Goal: Book appointment/travel/reservation

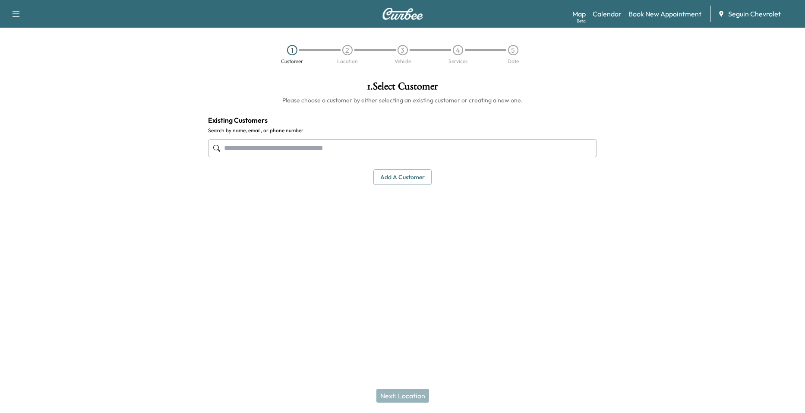
click at [605, 14] on link "Calendar" at bounding box center [607, 14] width 29 height 10
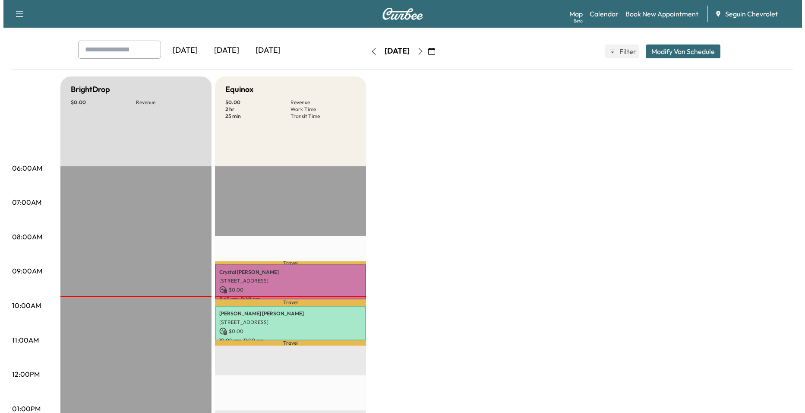
scroll to position [130, 0]
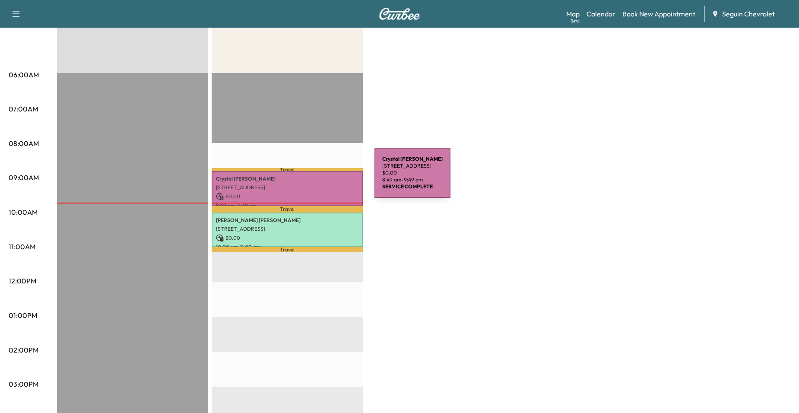
click at [310, 178] on p "[PERSON_NAME]" at bounding box center [287, 178] width 143 height 7
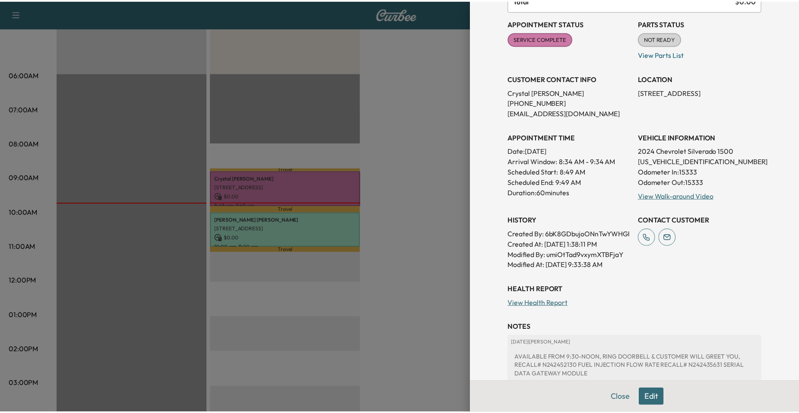
scroll to position [204, 0]
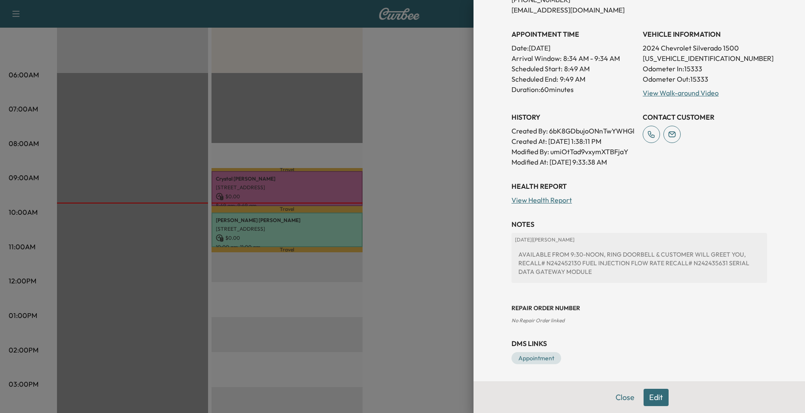
drag, startPoint x: 414, startPoint y: 170, endPoint x: 402, endPoint y: 172, distance: 12.3
click at [412, 170] on div at bounding box center [402, 206] width 805 height 413
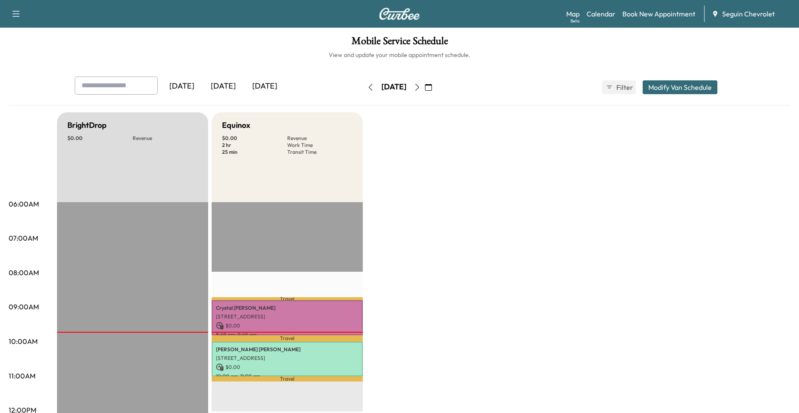
scroll to position [0, 0]
click at [421, 89] on icon "button" at bounding box center [417, 87] width 7 height 7
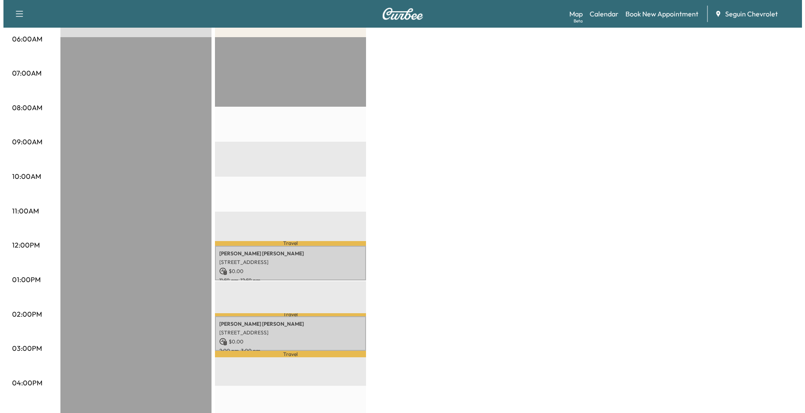
scroll to position [302, 0]
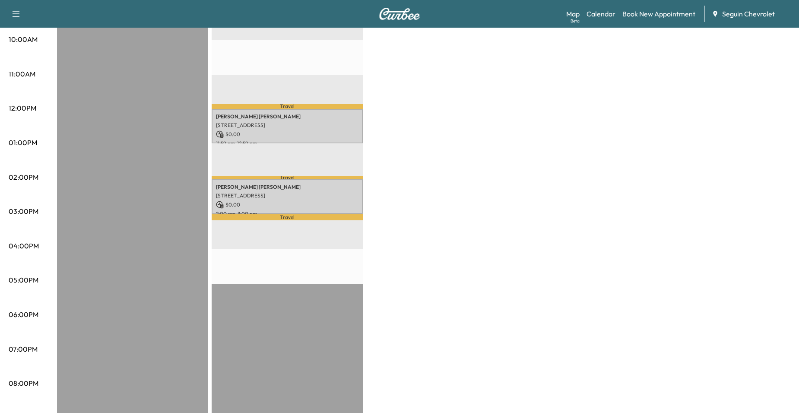
click at [326, 143] on div "Travel [PERSON_NAME] [STREET_ADDRESS] $ 0.00 11:59 am - 12:59 pm Travel [PERSON…" at bounding box center [287, 179] width 151 height 558
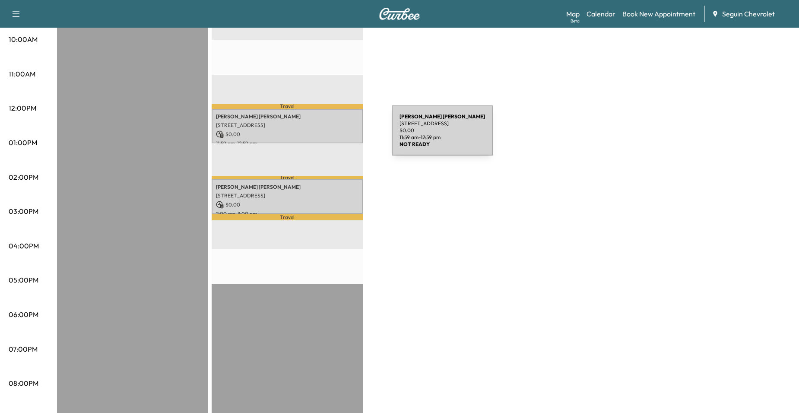
click at [327, 136] on p "$ 0.00" at bounding box center [287, 134] width 143 height 8
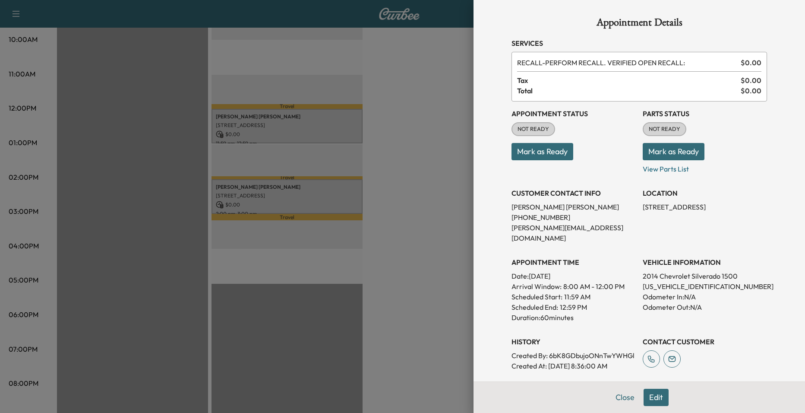
click at [323, 188] on div at bounding box center [402, 206] width 805 height 413
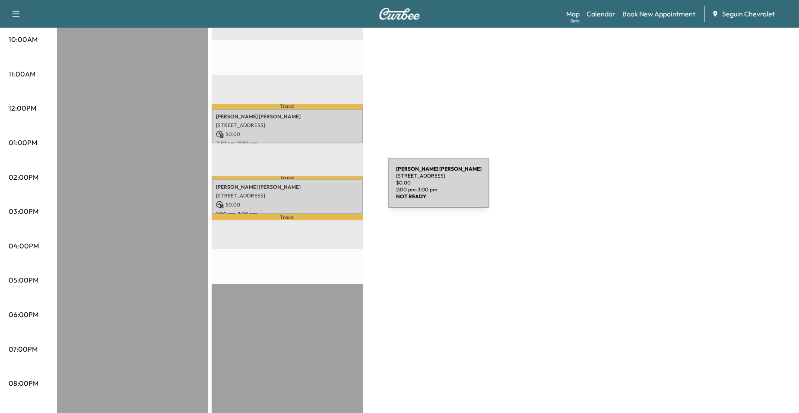
click at [323, 189] on div "[PERSON_NAME] [STREET_ADDRESS][PERSON_NAME] $ 0.00 2:00 pm - 3:00 pm" at bounding box center [287, 196] width 151 height 35
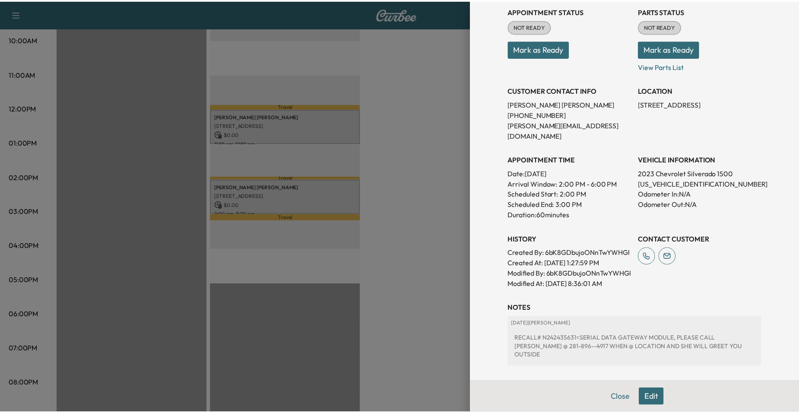
scroll to position [102, 0]
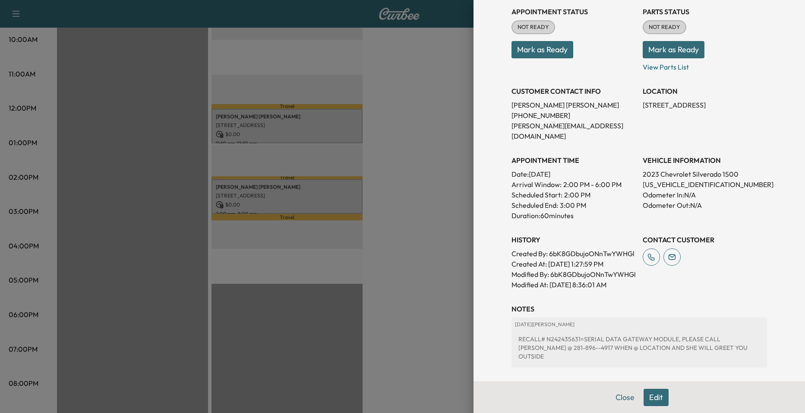
click at [422, 185] on div at bounding box center [402, 206] width 805 height 413
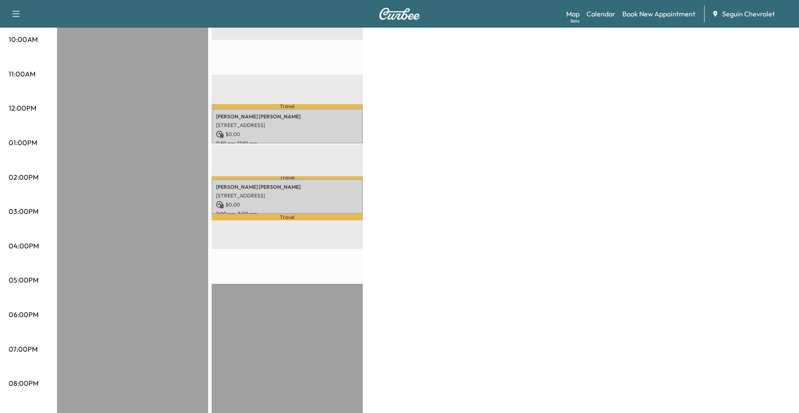
click at [328, 140] on p "11:59 am - 12:59 pm" at bounding box center [287, 143] width 143 height 7
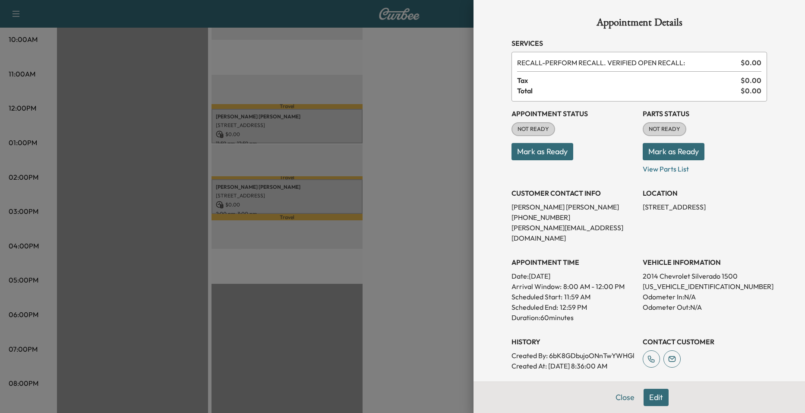
click at [426, 148] on div at bounding box center [402, 206] width 805 height 413
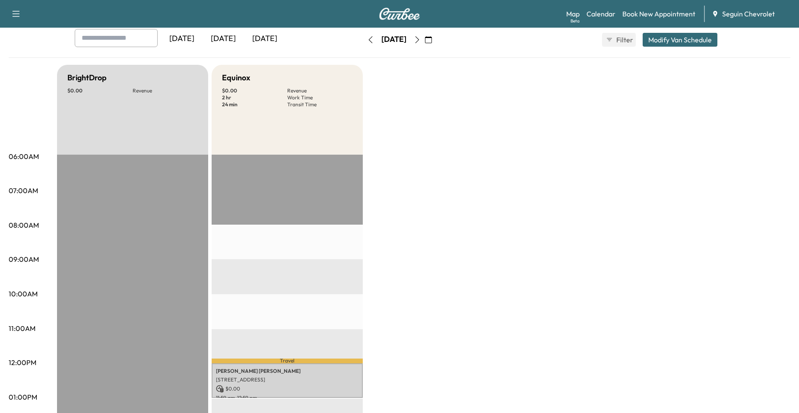
scroll to position [43, 0]
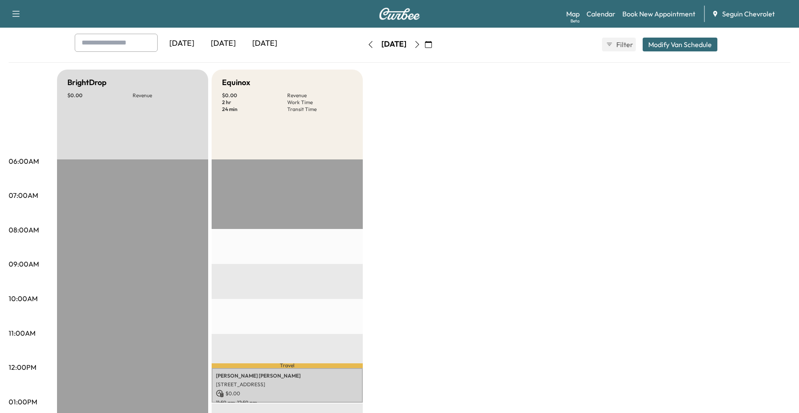
click at [421, 43] on icon "button" at bounding box center [417, 44] width 7 height 7
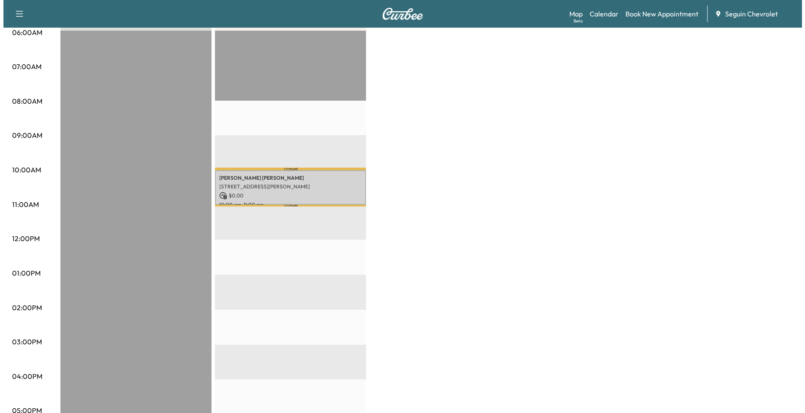
scroll to position [173, 0]
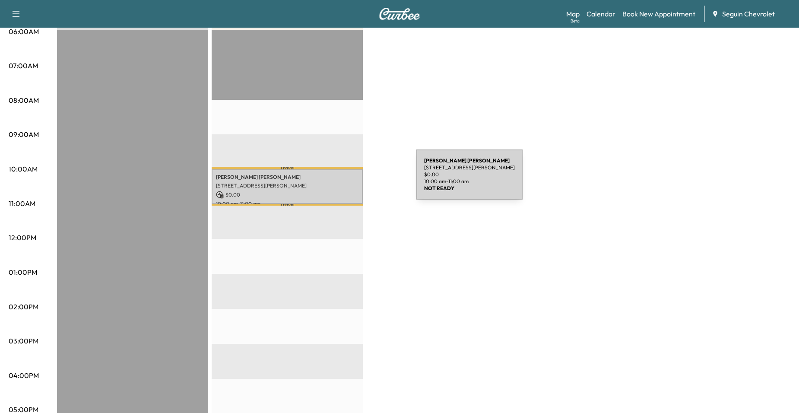
click at [348, 182] on p "[STREET_ADDRESS][PERSON_NAME]" at bounding box center [287, 185] width 143 height 7
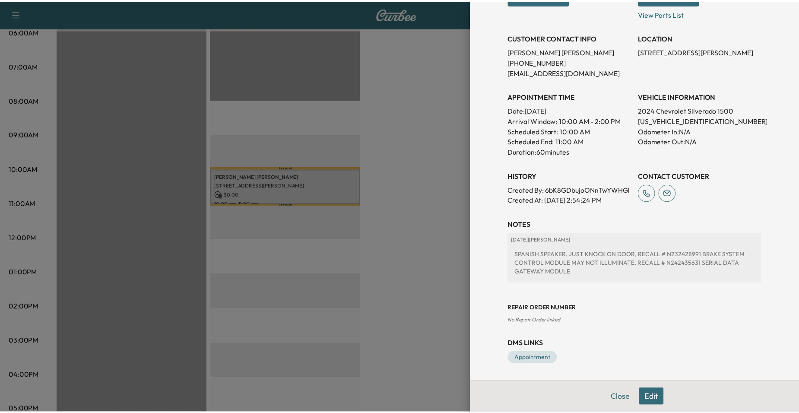
scroll to position [166, 0]
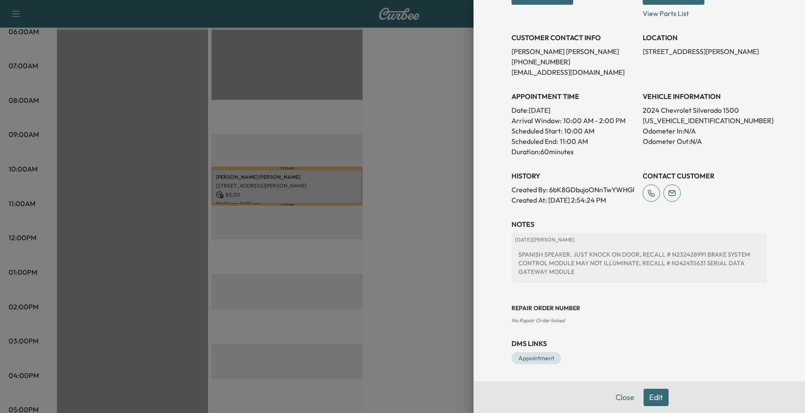
click at [399, 158] on div at bounding box center [402, 206] width 805 height 413
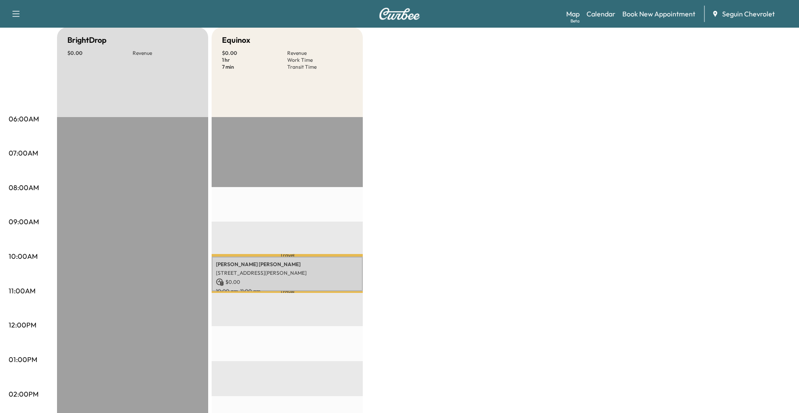
scroll to position [0, 0]
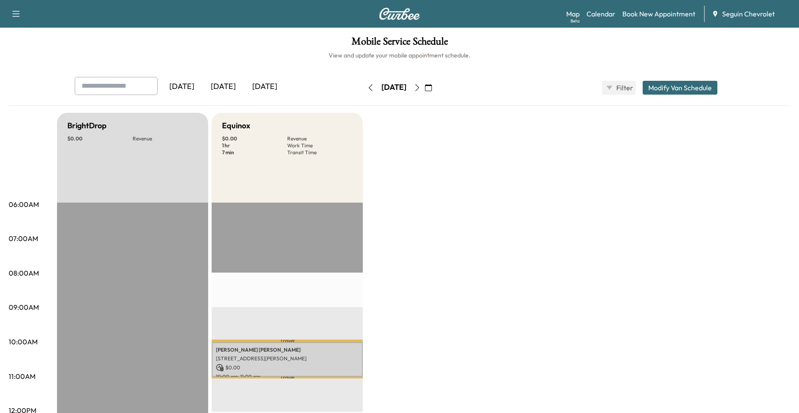
click at [421, 87] on icon "button" at bounding box center [417, 87] width 7 height 7
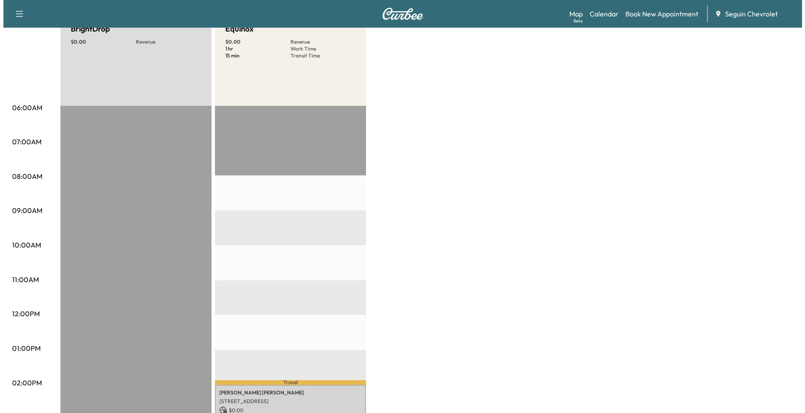
scroll to position [259, 0]
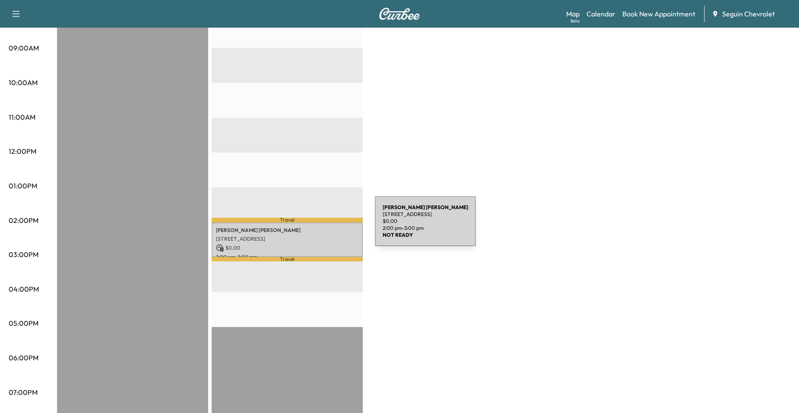
click at [308, 239] on div "[PERSON_NAME] [STREET_ADDRESS] $ 0.00 2:00 pm - 3:00 pm" at bounding box center [287, 239] width 151 height 35
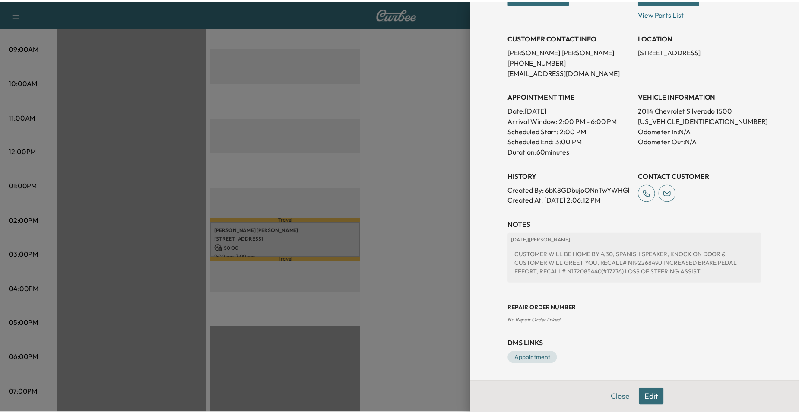
scroll to position [166, 0]
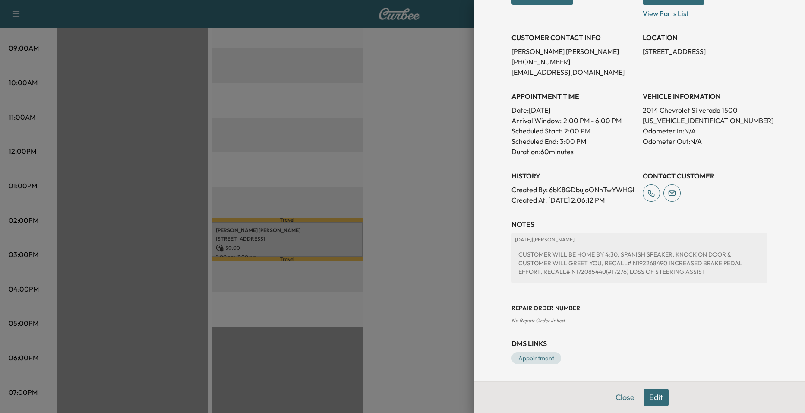
click at [431, 190] on div at bounding box center [402, 206] width 805 height 413
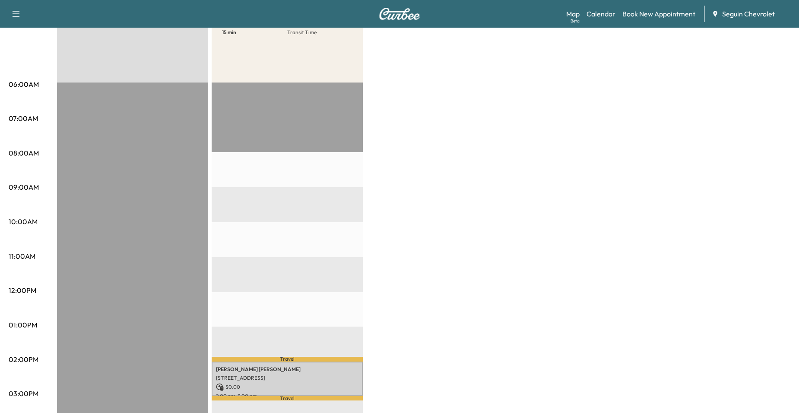
scroll to position [0, 0]
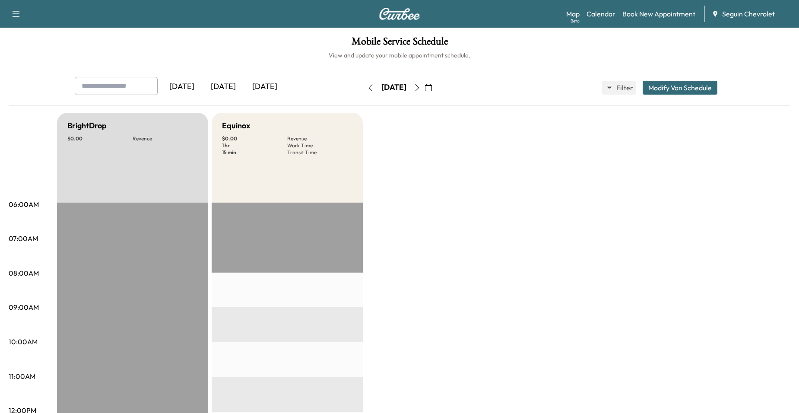
click at [421, 90] on icon "button" at bounding box center [417, 87] width 7 height 7
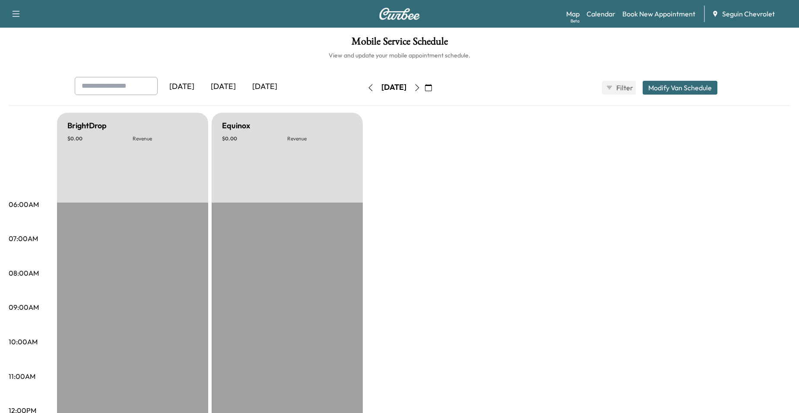
click at [421, 84] on icon "button" at bounding box center [417, 87] width 7 height 7
click at [424, 81] on button "button" at bounding box center [417, 88] width 15 height 14
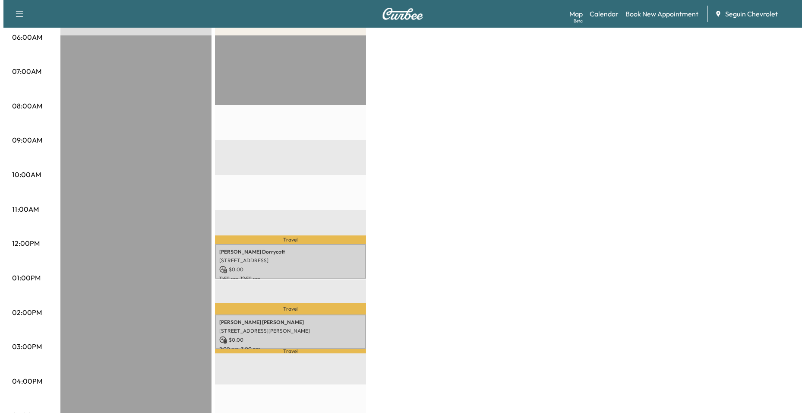
scroll to position [216, 0]
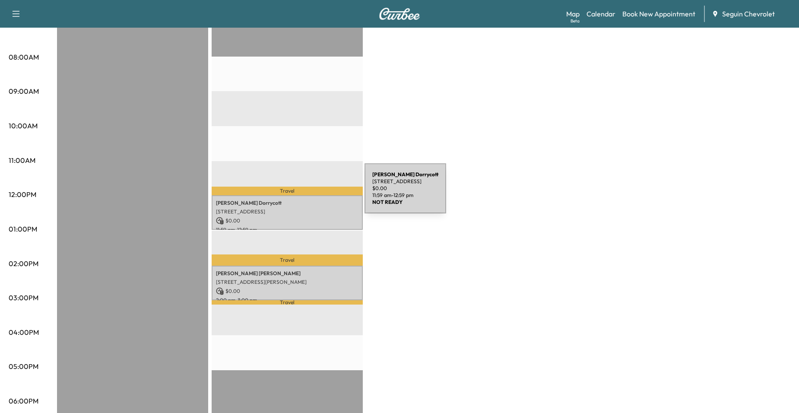
click at [297, 200] on p "[PERSON_NAME]" at bounding box center [287, 203] width 143 height 7
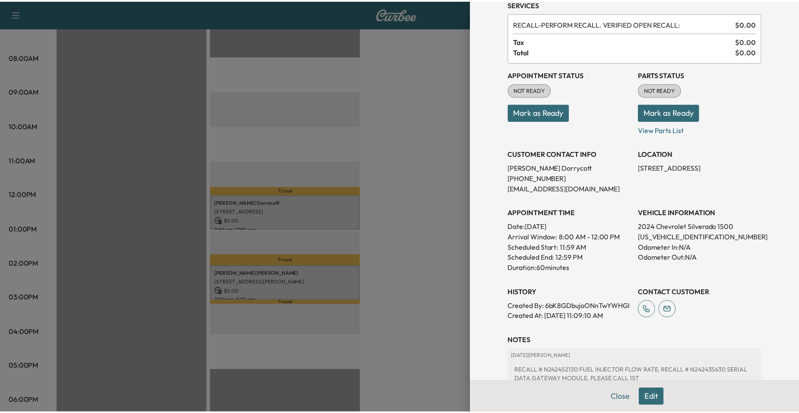
scroll to position [157, 0]
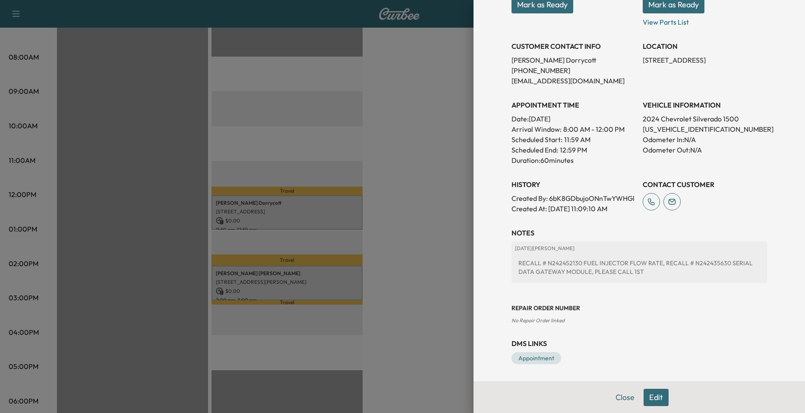
click at [301, 267] on div at bounding box center [402, 206] width 805 height 413
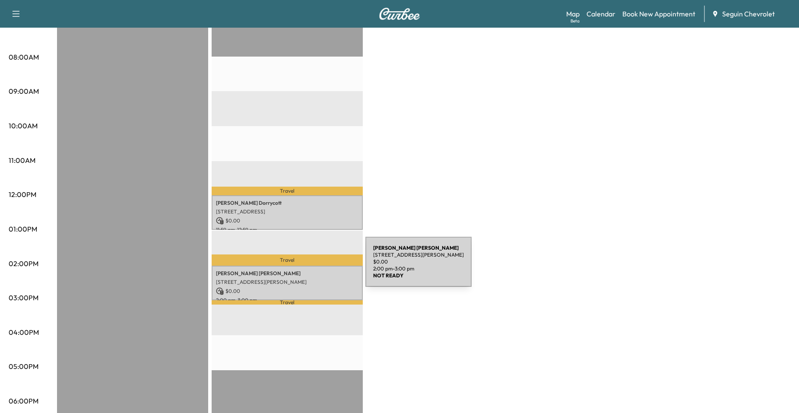
click at [301, 270] on p "[PERSON_NAME]" at bounding box center [287, 273] width 143 height 7
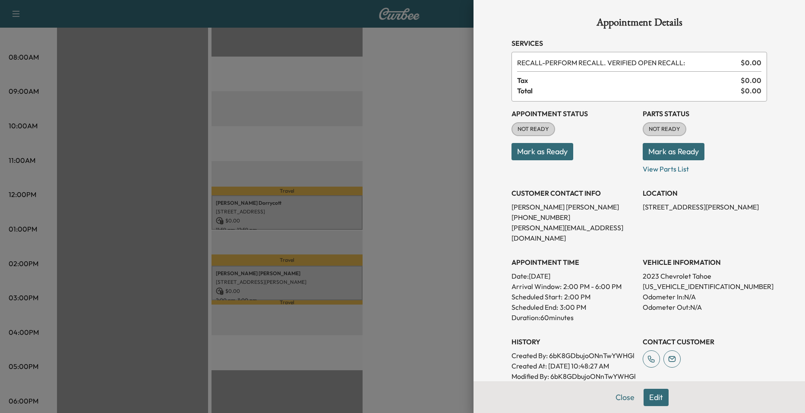
click at [409, 223] on div at bounding box center [402, 206] width 805 height 413
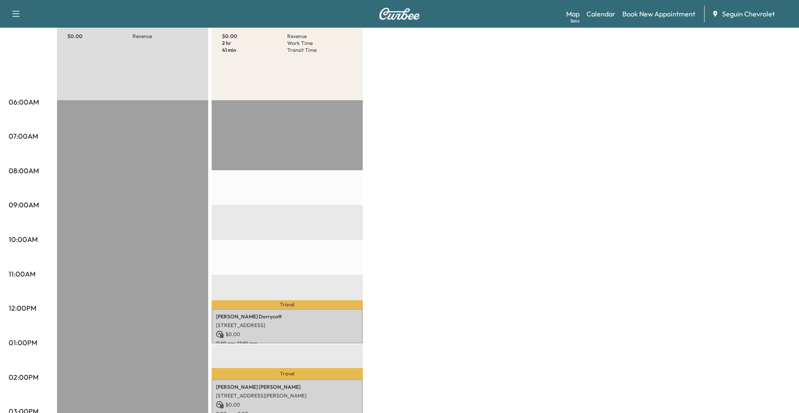
scroll to position [0, 0]
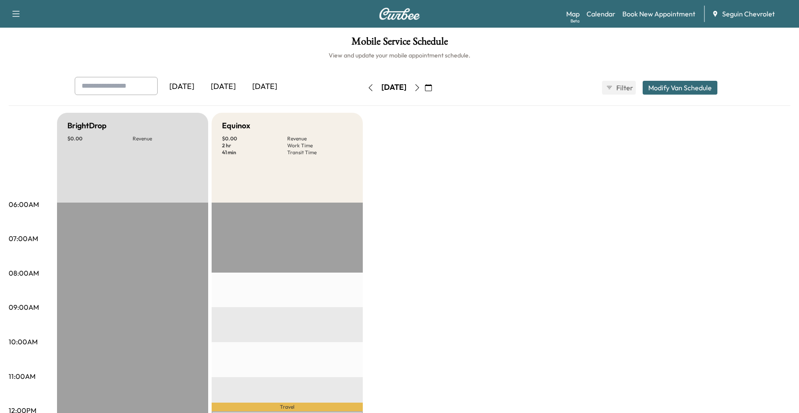
click at [421, 86] on icon "button" at bounding box center [417, 87] width 7 height 7
click at [424, 91] on button "button" at bounding box center [417, 88] width 15 height 14
click at [421, 86] on icon "button" at bounding box center [417, 87] width 7 height 7
click at [424, 92] on button "button" at bounding box center [417, 88] width 15 height 14
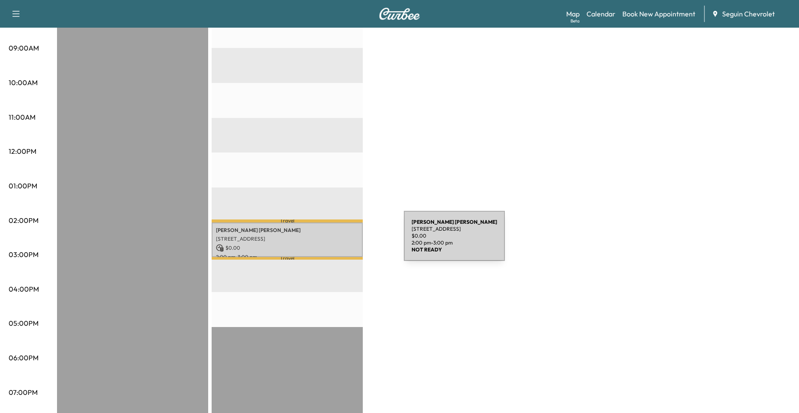
click at [339, 244] on p "$ 0.00" at bounding box center [287, 248] width 143 height 8
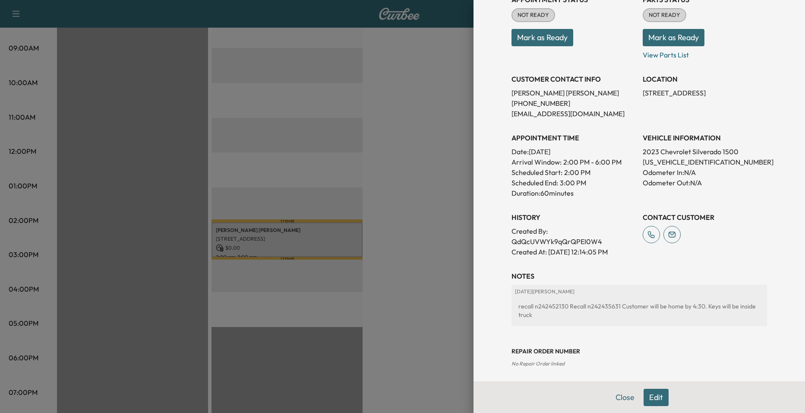
click at [392, 231] on div at bounding box center [402, 206] width 805 height 413
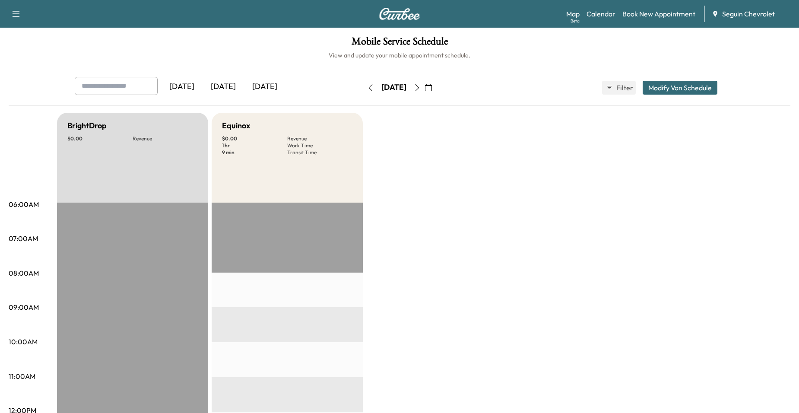
click at [419, 87] on icon "button" at bounding box center [417, 87] width 4 height 7
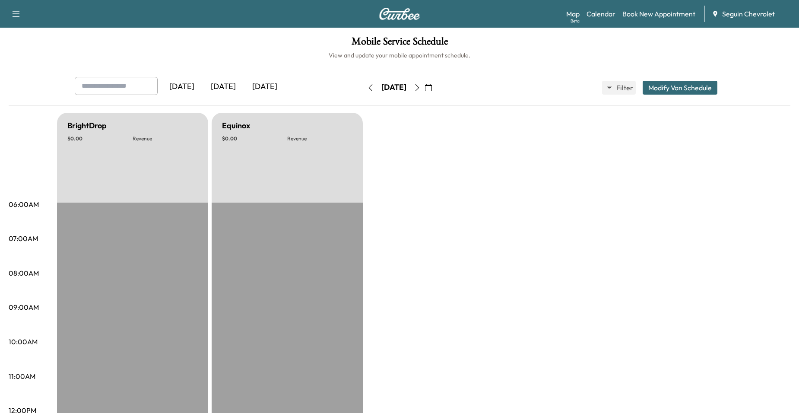
click at [424, 81] on div "[DATE]" at bounding box center [393, 88] width 61 height 14
click at [424, 81] on button "button" at bounding box center [417, 88] width 15 height 14
click at [424, 86] on button "button" at bounding box center [417, 88] width 15 height 14
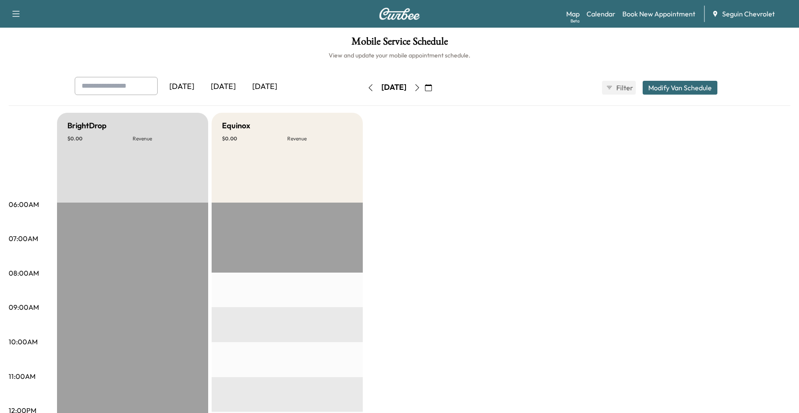
click at [436, 95] on div "[DATE] September 2025 S M T W T F S 31 1 2 3 4 5 6 7 8 9 10 11 12 13 14 15 16 1…" at bounding box center [399, 88] width 73 height 28
click at [424, 93] on button "button" at bounding box center [417, 88] width 15 height 14
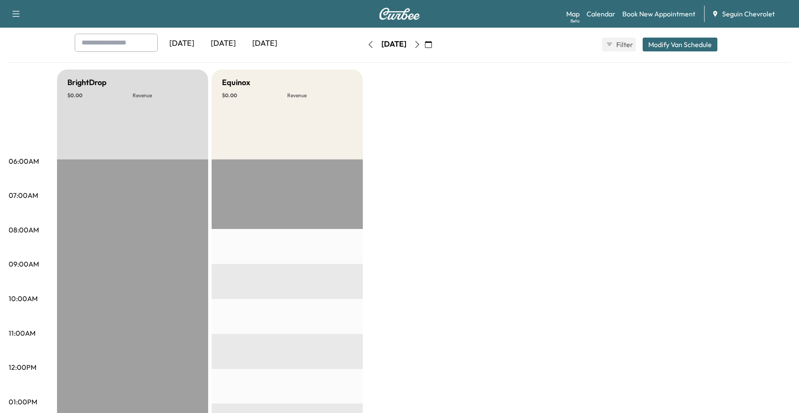
click at [421, 44] on icon "button" at bounding box center [417, 44] width 7 height 7
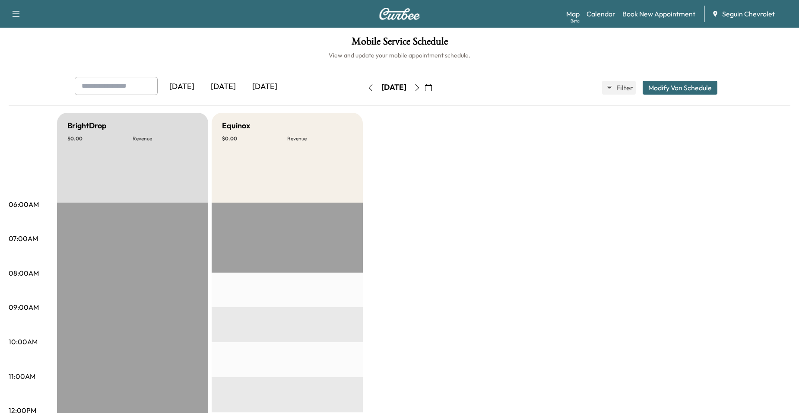
drag, startPoint x: 449, startPoint y: 75, endPoint x: 447, endPoint y: 83, distance: 8.0
click at [436, 78] on div "[DATE] September 2025 S M T W T F S 31 1 2 3 4 5 6 7 8 9 10 11 12 13 14 15 16 1…" at bounding box center [399, 88] width 73 height 28
click at [424, 83] on button "button" at bounding box center [417, 88] width 15 height 14
click at [424, 92] on button "button" at bounding box center [417, 88] width 15 height 14
click at [419, 89] on icon "button" at bounding box center [417, 87] width 4 height 7
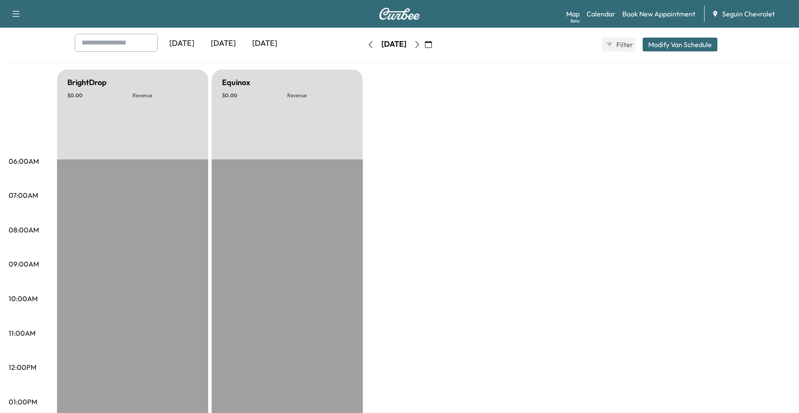
click at [436, 51] on div "[DATE] September 2025 S M T W T F S 31 1 2 3 4 5 6 7 8 9 10 11 12 13 14 15 16 1…" at bounding box center [399, 45] width 73 height 28
click at [424, 50] on button "button" at bounding box center [417, 45] width 15 height 14
click at [436, 53] on div "[DATE] September 2025 S M T W T F S 31 1 2 3 4 5 6 7 8 9 10 11 12 13 14 15 16 1…" at bounding box center [399, 45] width 73 height 28
click at [436, 51] on div "[DATE] September 2025 S M T W T F S 31 1 2 3 4 5 6 7 8 9 10 11 12 13 14 15 16 1…" at bounding box center [399, 45] width 73 height 28
click at [424, 50] on button "button" at bounding box center [417, 45] width 15 height 14
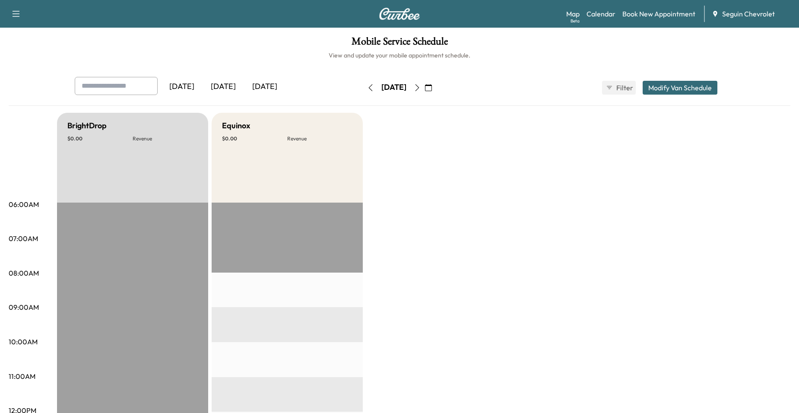
click at [421, 86] on icon "button" at bounding box center [417, 87] width 7 height 7
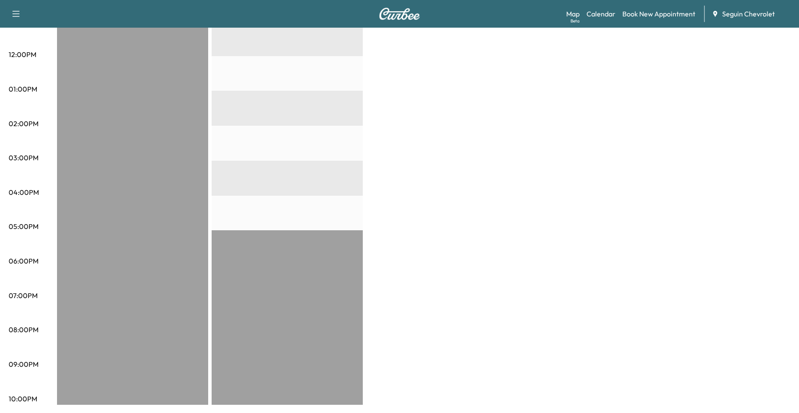
scroll to position [356, 0]
